Goal: Information Seeking & Learning: Learn about a topic

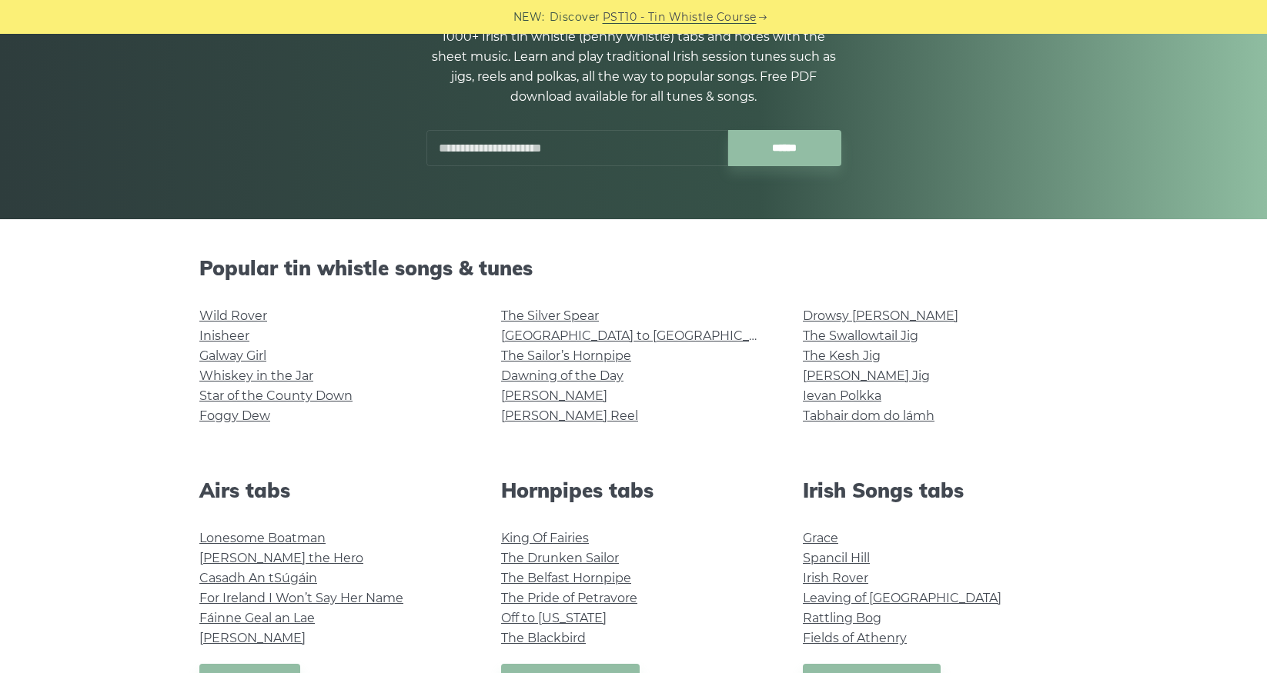
scroll to position [229, 0]
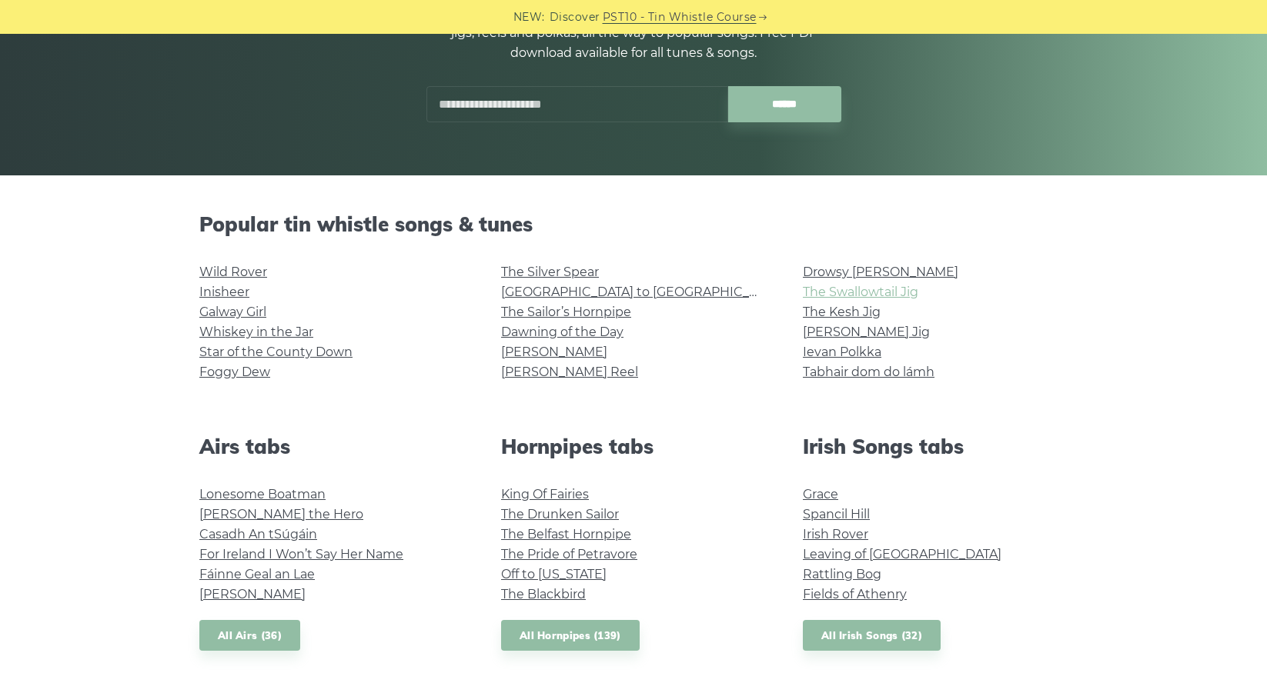
click at [881, 292] on link "The Swallowtail Jig" at bounding box center [860, 292] width 115 height 15
click at [227, 311] on link "Galway Girl" at bounding box center [232, 312] width 67 height 15
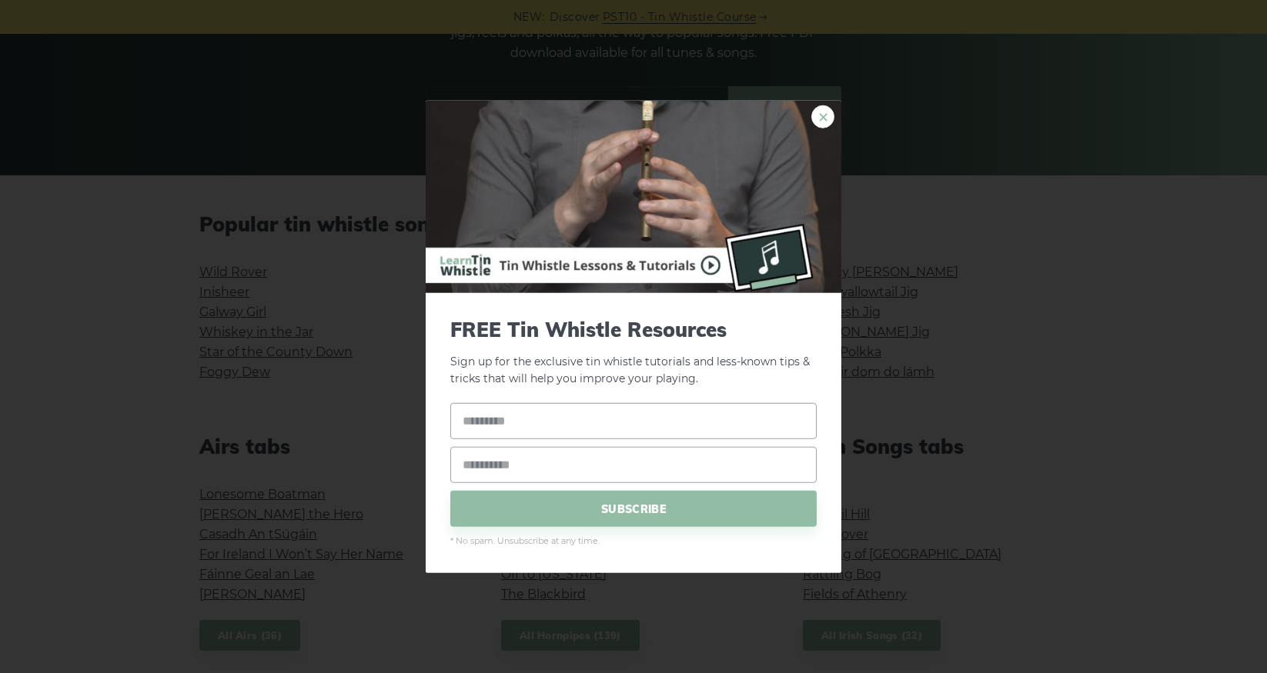
click at [823, 118] on link "×" at bounding box center [822, 116] width 23 height 23
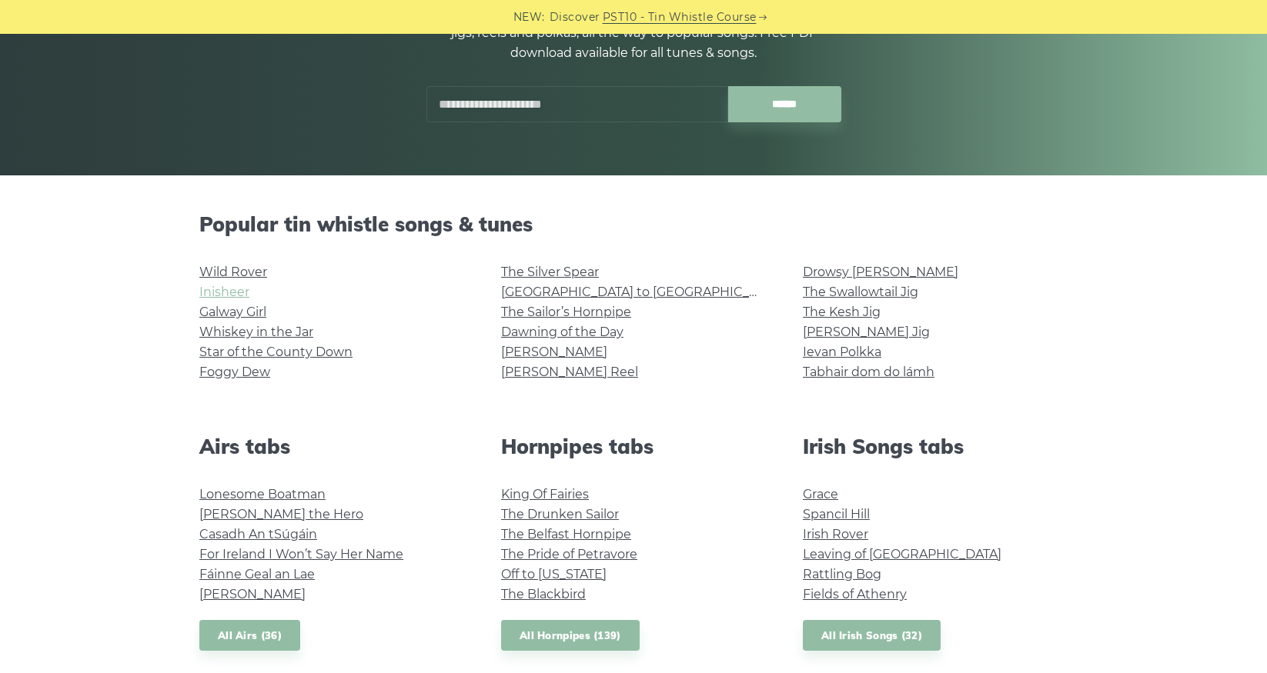
click at [223, 288] on link "Inisheer" at bounding box center [224, 292] width 50 height 15
click at [530, 333] on link "Dawning of the Day" at bounding box center [562, 332] width 122 height 15
click at [543, 372] on link "[PERSON_NAME] Reel" at bounding box center [569, 372] width 137 height 15
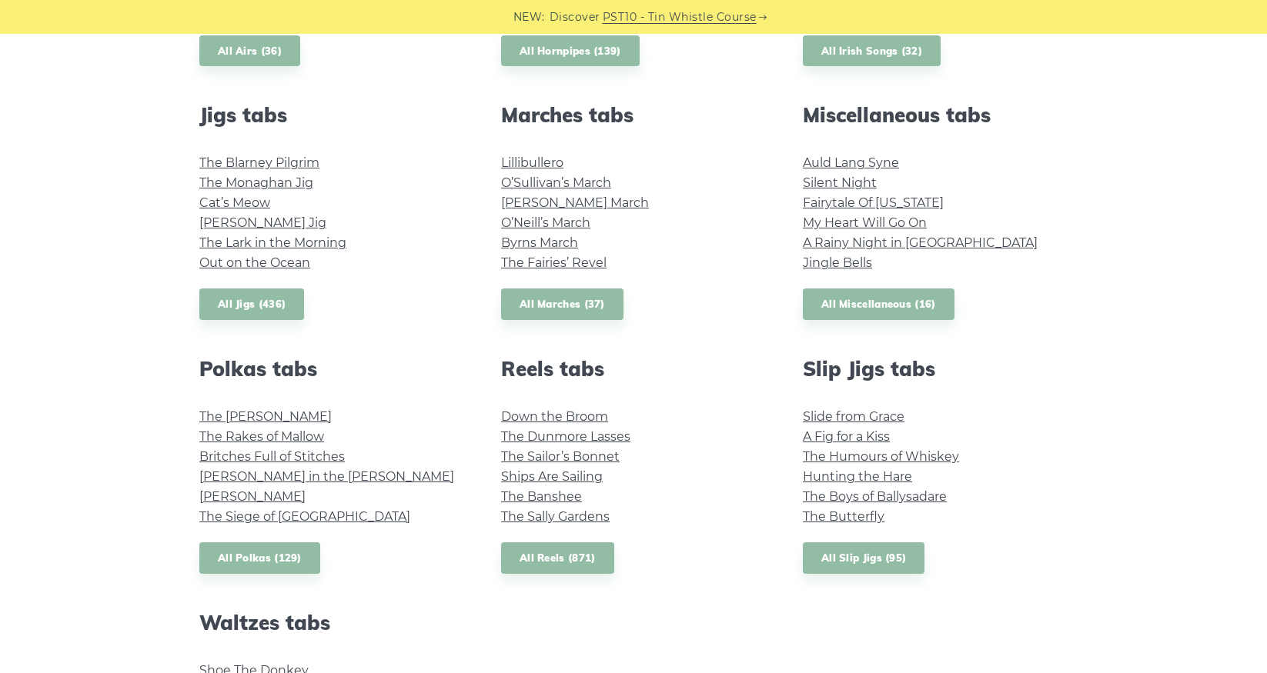
scroll to position [783, 0]
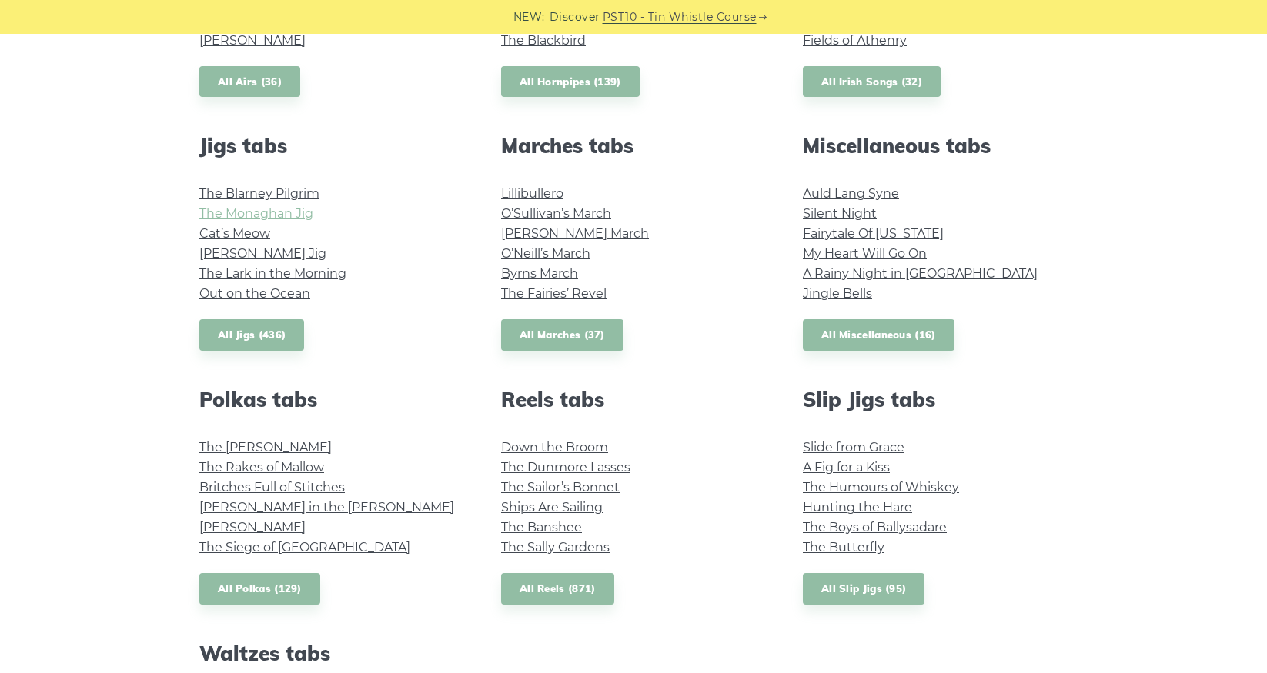
click at [281, 211] on link "The Monaghan Jig" at bounding box center [256, 213] width 114 height 15
click at [252, 233] on link "Cat’s Meow" at bounding box center [234, 233] width 71 height 15
click at [569, 506] on link "Ships Are Sailing" at bounding box center [552, 507] width 102 height 15
click at [539, 444] on link "Down the Broom" at bounding box center [554, 447] width 107 height 15
click at [555, 250] on link "O’Neill’s March" at bounding box center [545, 253] width 89 height 15
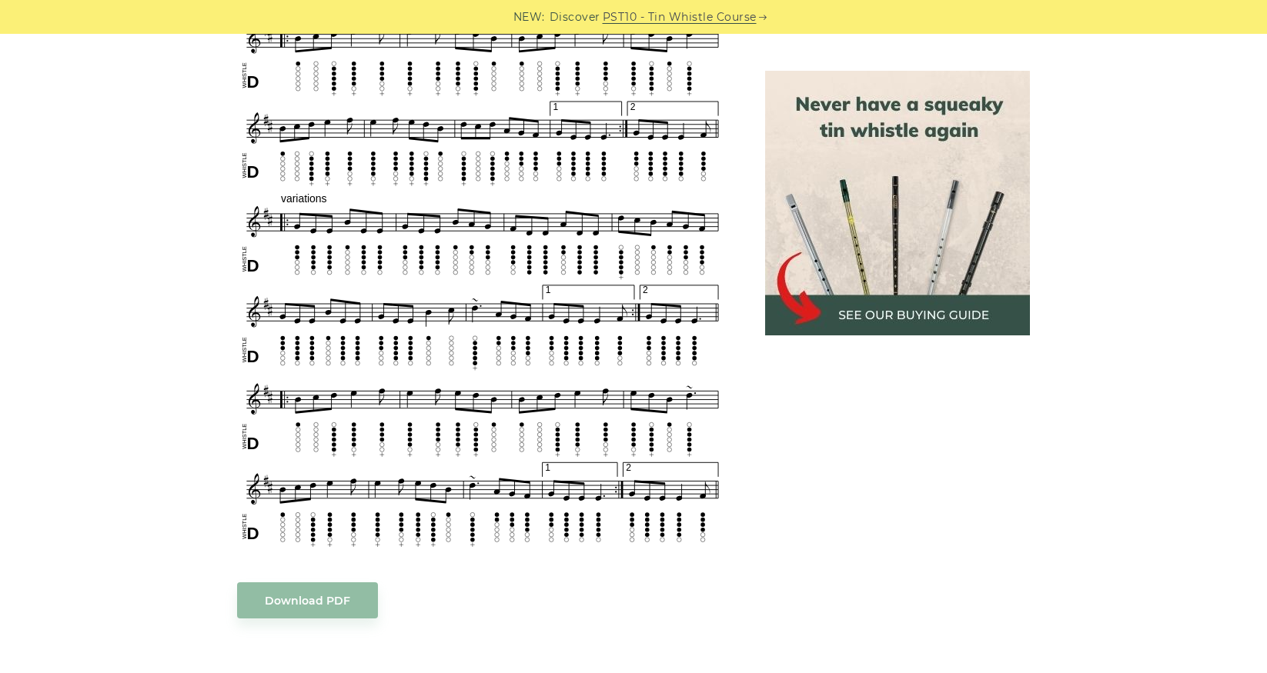
scroll to position [769, 0]
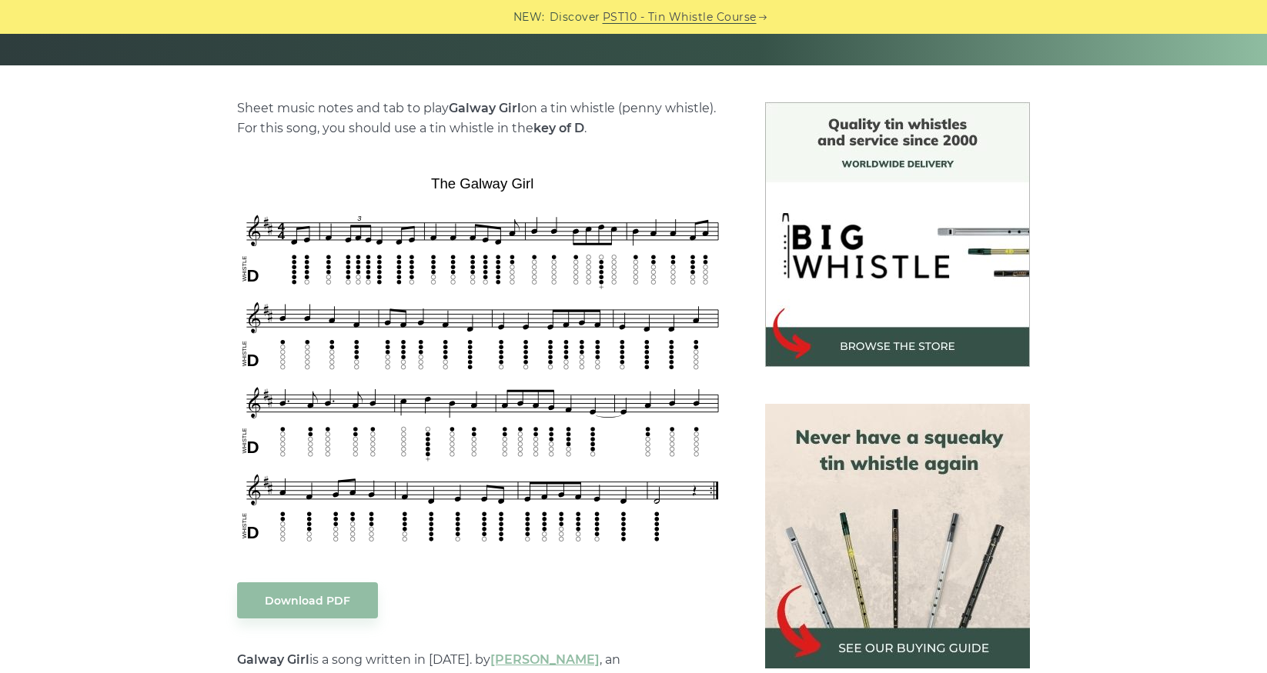
scroll to position [369, 0]
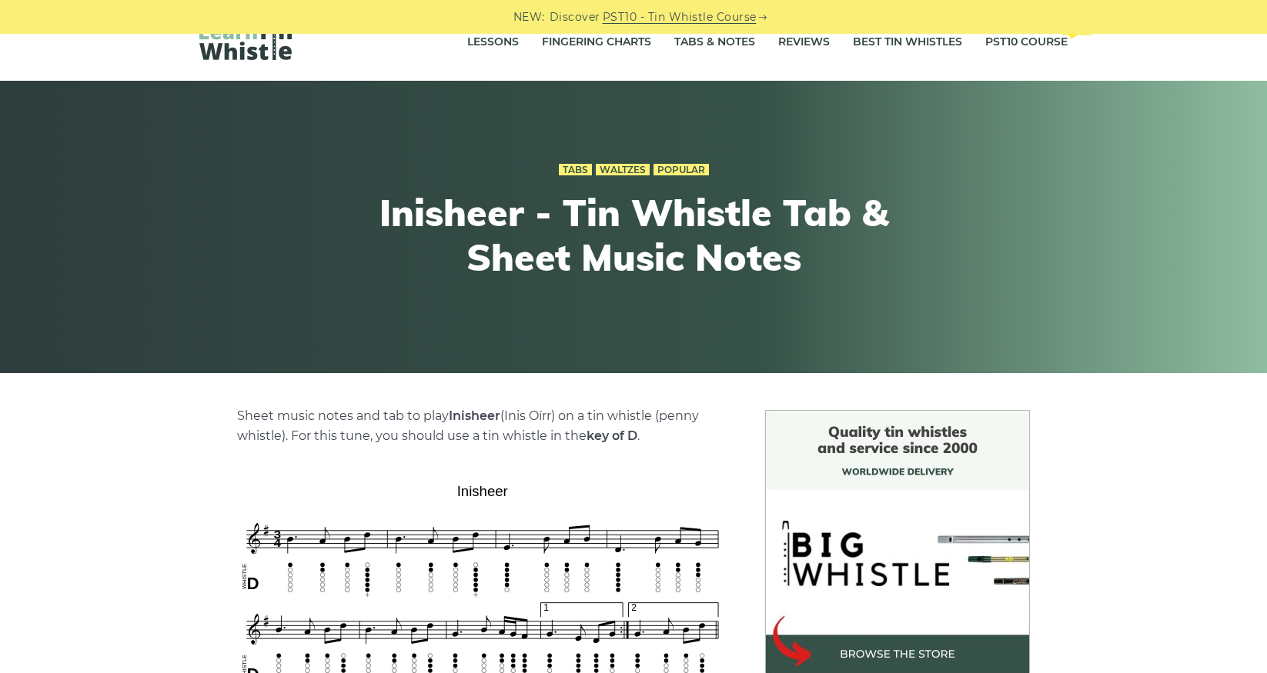
scroll to position [62, 0]
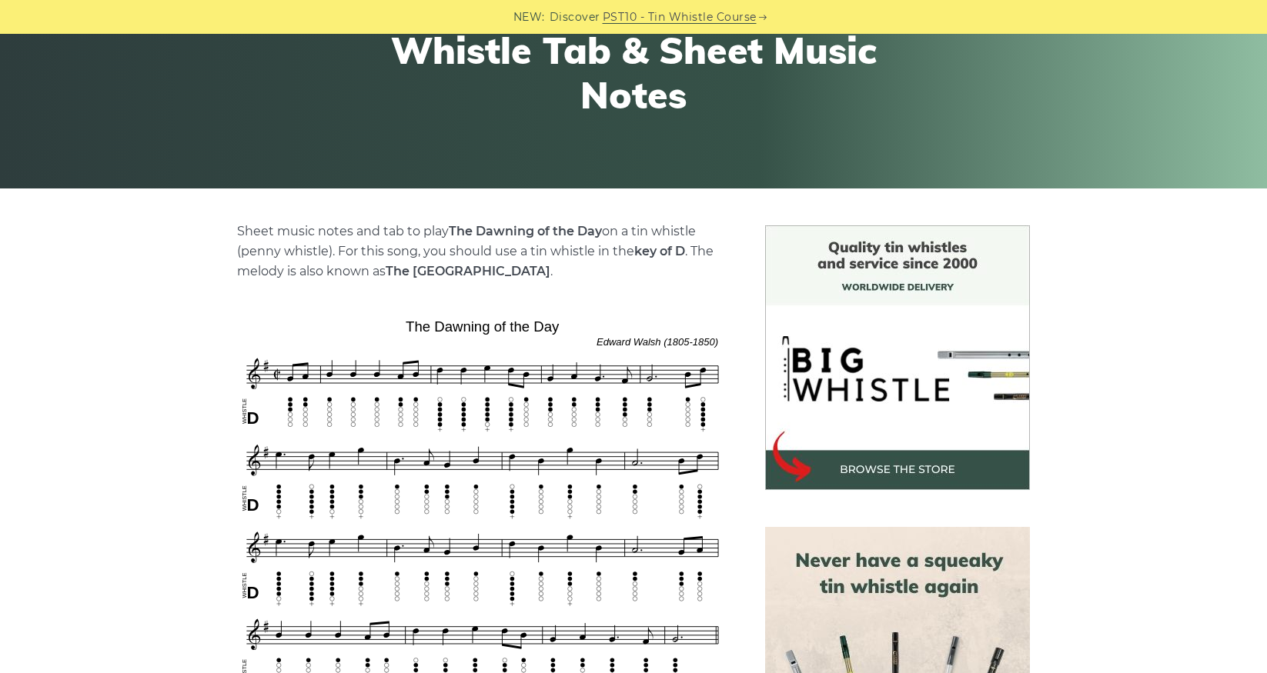
scroll to position [246, 0]
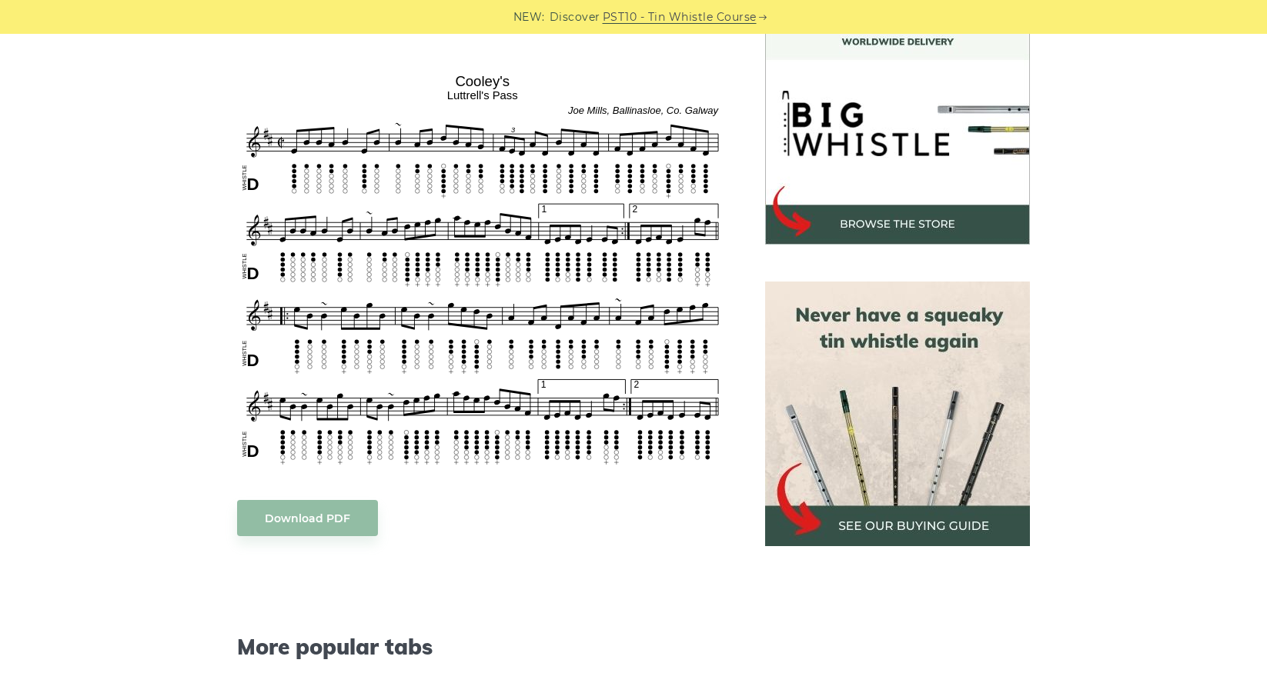
scroll to position [492, 0]
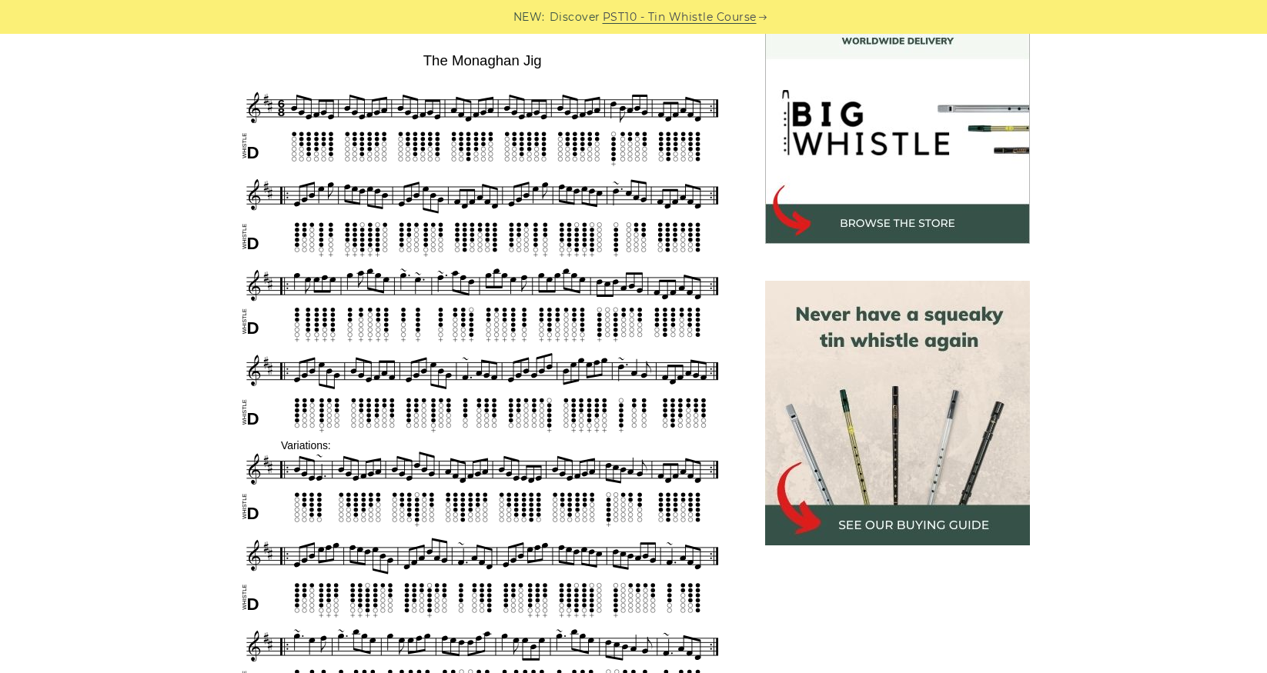
scroll to position [492, 0]
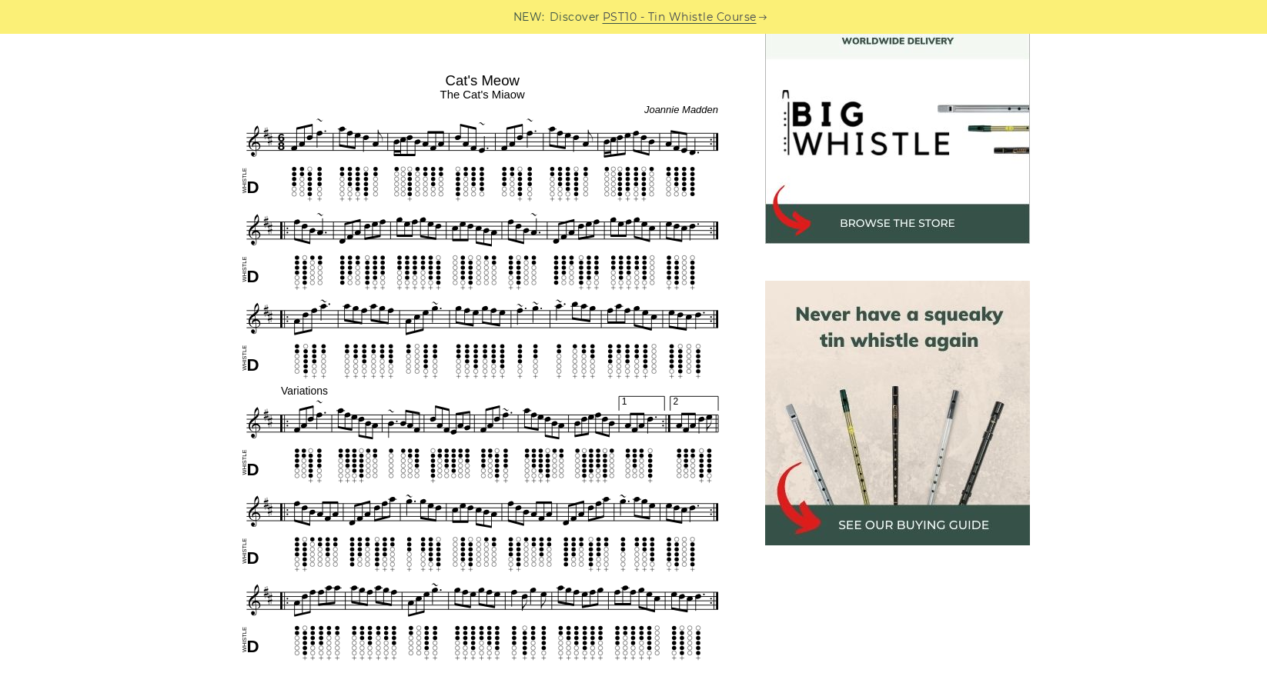
scroll to position [492, 0]
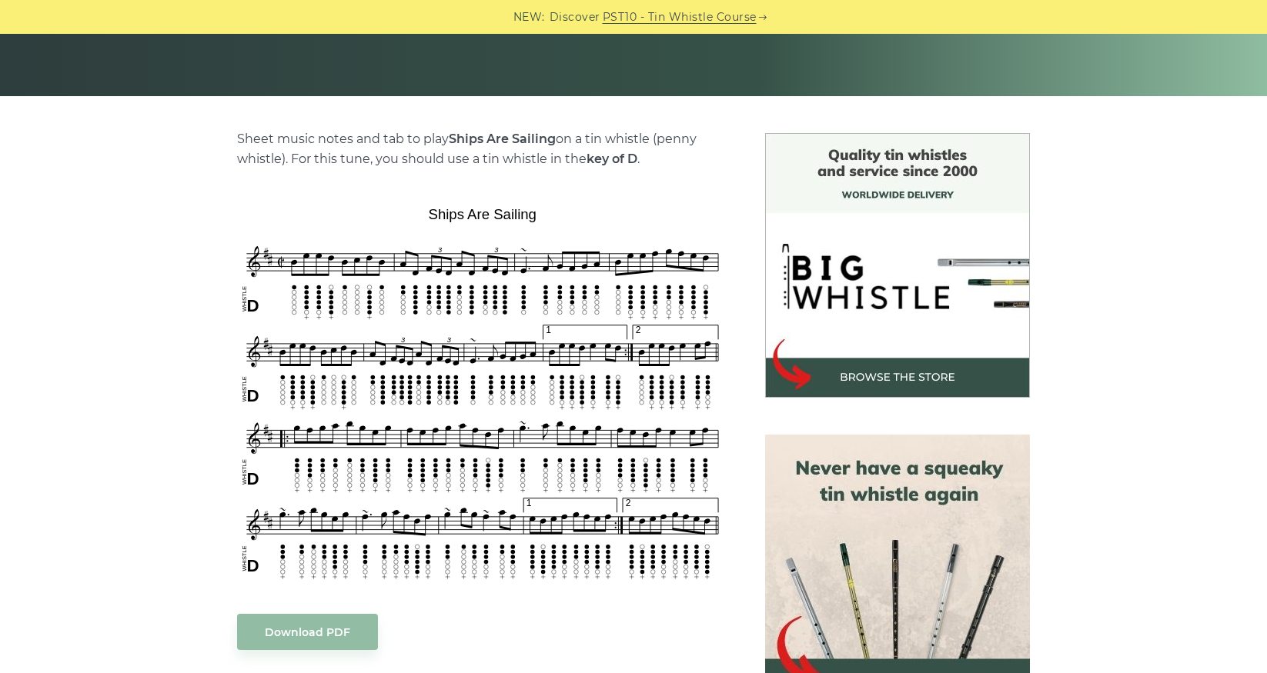
scroll to position [369, 0]
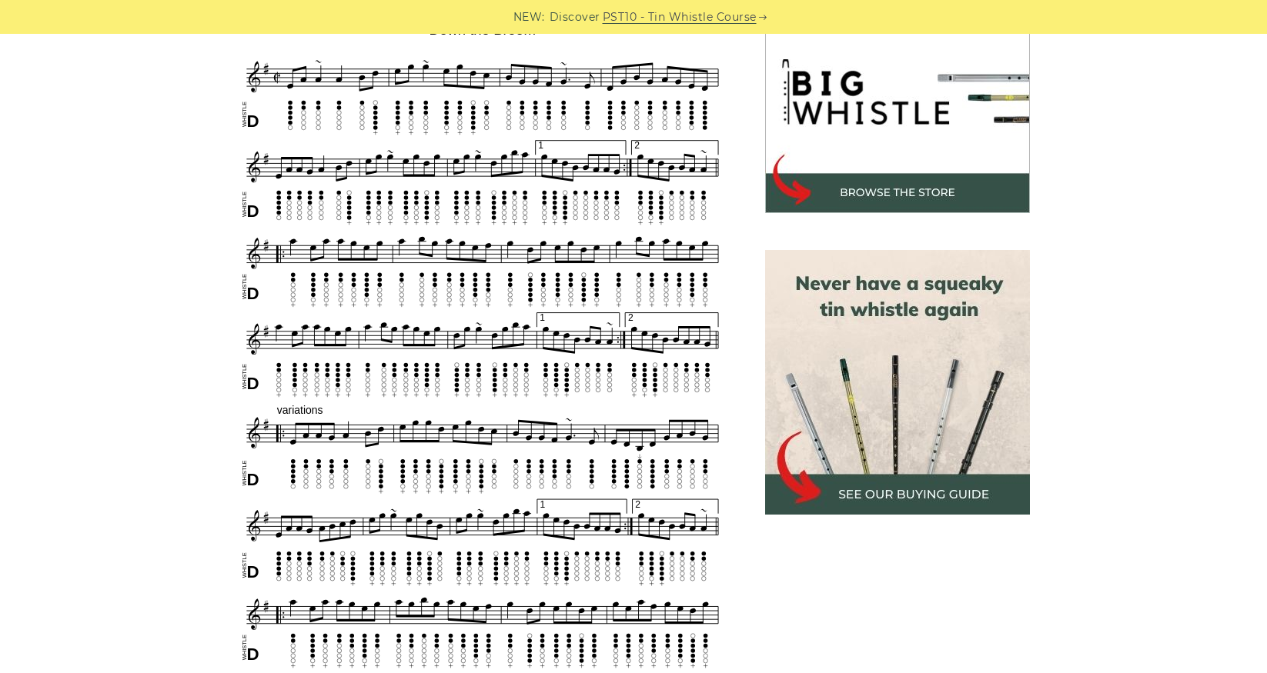
scroll to position [523, 0]
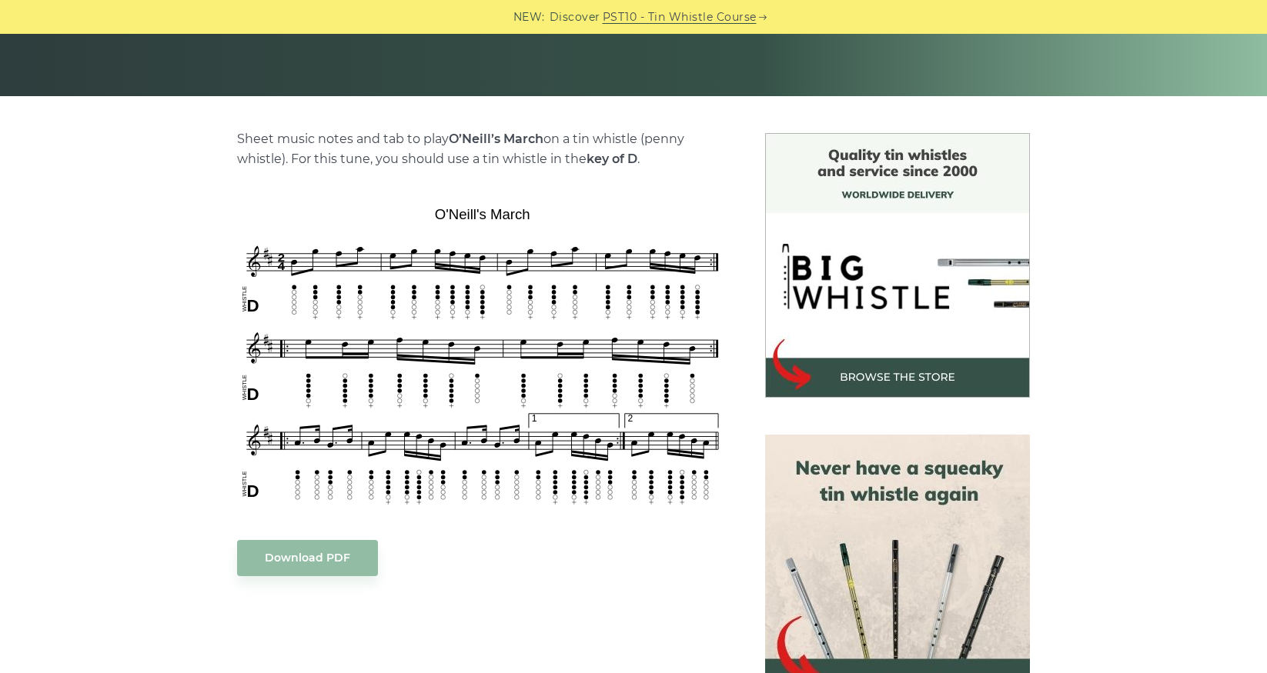
scroll to position [339, 0]
